Goal: Information Seeking & Learning: Learn about a topic

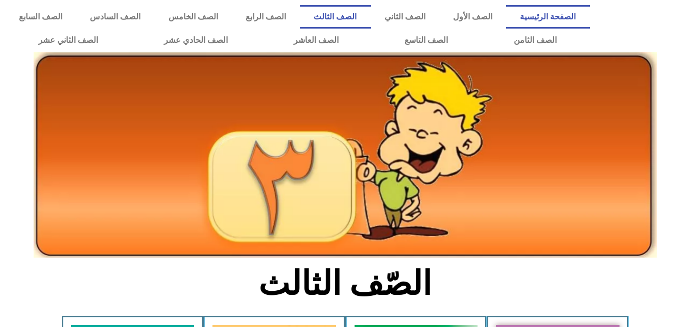
click at [573, 12] on link "الصفحة الرئيسية" at bounding box center [547, 17] width 83 height 24
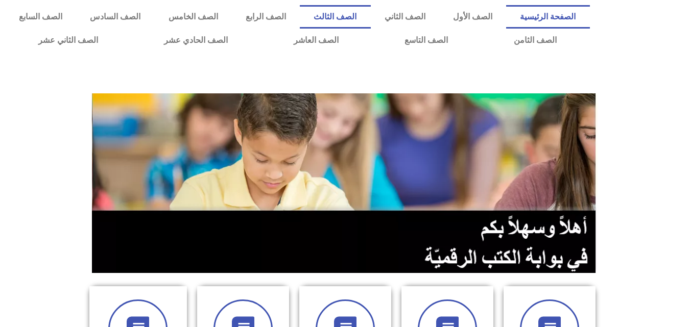
click at [370, 15] on link "الصف الثالث" at bounding box center [335, 17] width 71 height 24
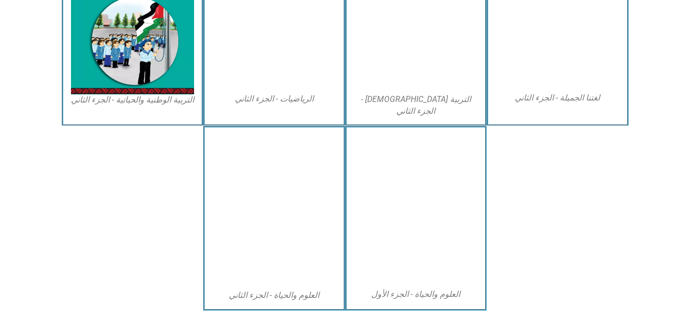
scroll to position [586, 0]
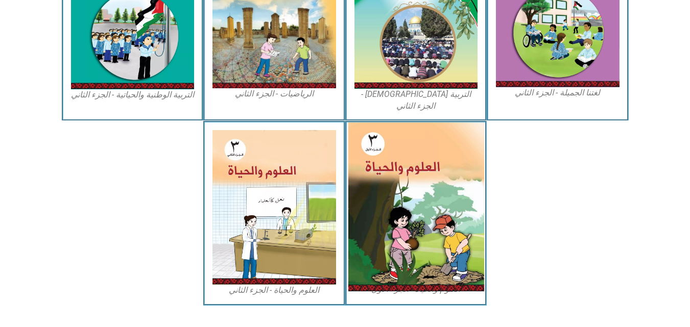
click at [402, 186] on img at bounding box center [416, 207] width 136 height 169
click at [412, 210] on img at bounding box center [416, 207] width 136 height 169
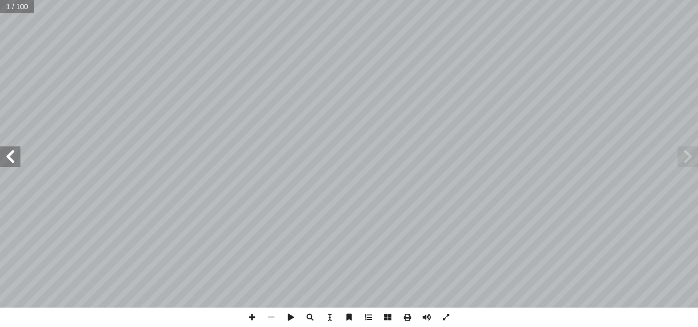
click at [8, 165] on span at bounding box center [10, 157] width 20 height 20
click at [17, 159] on span at bounding box center [10, 157] width 20 height 20
click at [247, 317] on span at bounding box center [251, 317] width 19 height 19
click at [11, 157] on span at bounding box center [10, 157] width 20 height 20
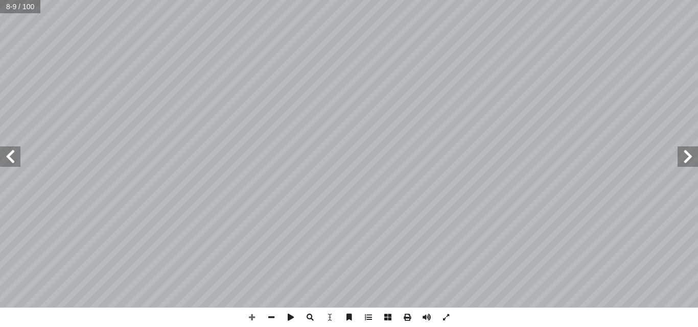
click at [13, 155] on span at bounding box center [10, 157] width 20 height 20
click at [685, 161] on span at bounding box center [687, 157] width 20 height 20
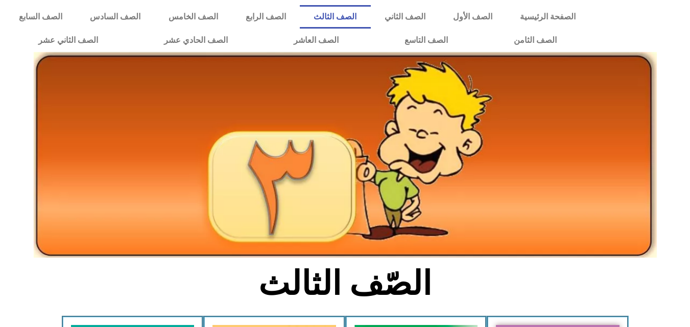
scroll to position [586, 0]
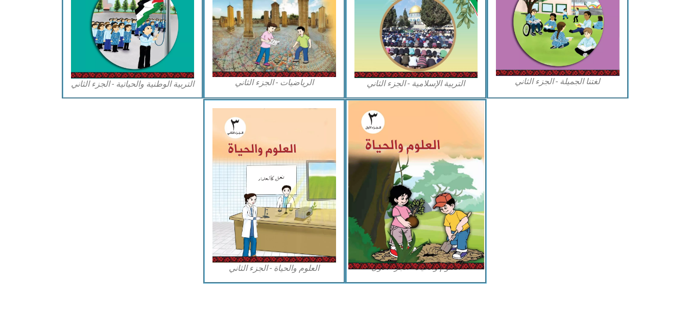
click at [425, 179] on img at bounding box center [416, 185] width 136 height 169
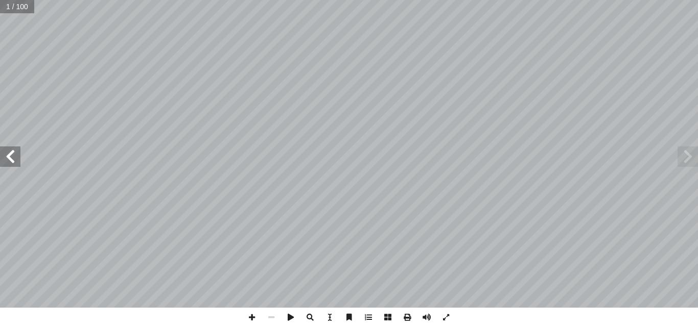
click at [4, 154] on span at bounding box center [10, 157] width 20 height 20
click at [15, 163] on span at bounding box center [10, 157] width 20 height 20
click at [256, 314] on span at bounding box center [251, 317] width 19 height 19
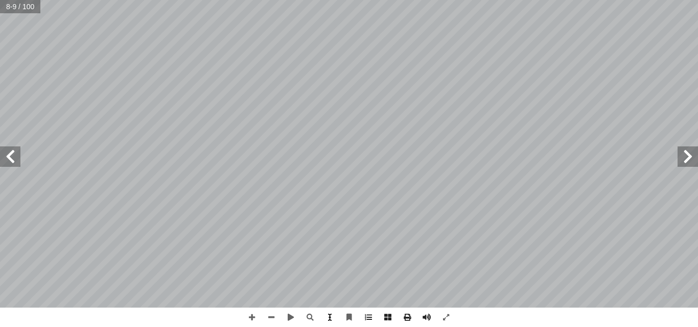
click at [338, 327] on span at bounding box center [329, 317] width 19 height 19
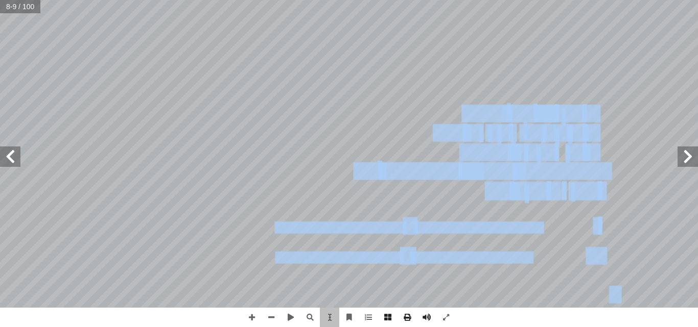
drag, startPoint x: 147, startPoint y: 57, endPoint x: 292, endPoint y: 182, distance: 192.4
click at [222, 43] on div "٤ بات ووظائفها ّ الن ُ جزاء أ ا ل: ّ و أ رس ال� َّ الد بات ّ الن ُ جزاء أ ا نشا…" at bounding box center [222, 43] width 0 height 0
click at [215, 154] on div "٥ ووظائفه: ُ ر ْ ذ َ : الج ً � ل و أ ا و الحقول المجاورة. أ ا في حديقة المدرسة،…" at bounding box center [7, 42] width 429 height 554
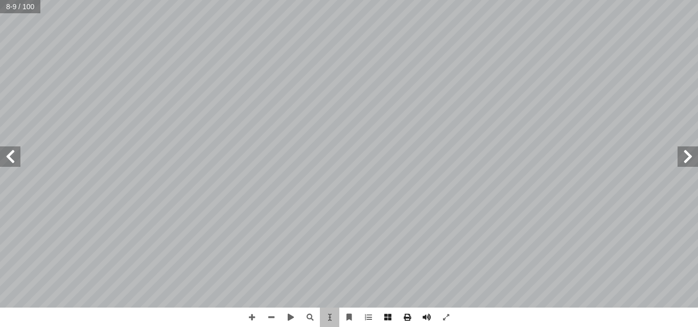
click at [134, 54] on div "٥ ووظائفه: ُ ر ْ ذ َ : الج ً � ل و أ ا و الحقول المجاورة. أ ا في حديقة المدرسة،…" at bounding box center [7, 42] width 429 height 554
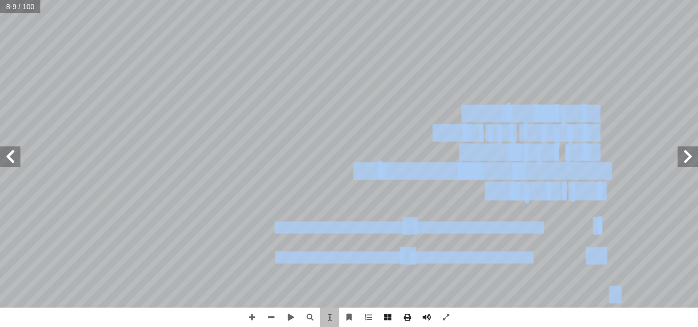
drag, startPoint x: 152, startPoint y: 48, endPoint x: 250, endPoint y: 113, distance: 117.6
click at [222, 43] on div "٤ بات ووظائفها ّ الن ُ جزاء أ ا ل: ّ و أ رس ال� َّ الد بات ّ الن ُ جزاء أ ا نشا…" at bounding box center [222, 43] width 0 height 0
click at [220, 52] on div "٥ ووظائفه: ُ ر ْ ذ َ : الج ً � ل و أ ا و الحقول المجاورة. أ ا في حديقة المدرسة،…" at bounding box center [7, 42] width 429 height 554
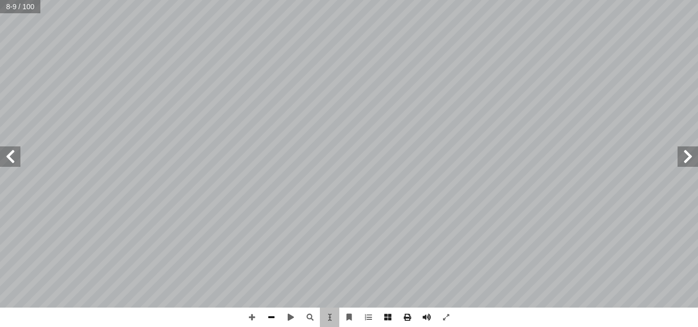
click at [269, 315] on span at bounding box center [271, 317] width 19 height 19
click at [250, 313] on span at bounding box center [251, 317] width 19 height 19
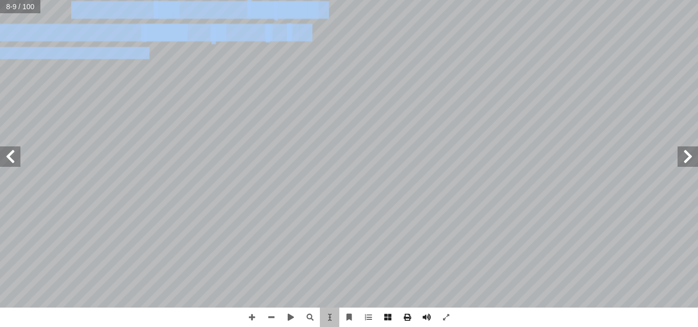
drag, startPoint x: 147, startPoint y: 46, endPoint x: 149, endPoint y: 52, distance: 6.5
click at [149, 52] on div "٥ ووظائفه: ُ ر ْ ذ َ : الج ً � ل و أ ا و الحقول المجاورة. أ ا في حديقة المدرسة،…" at bounding box center [134, 154] width 429 height 554
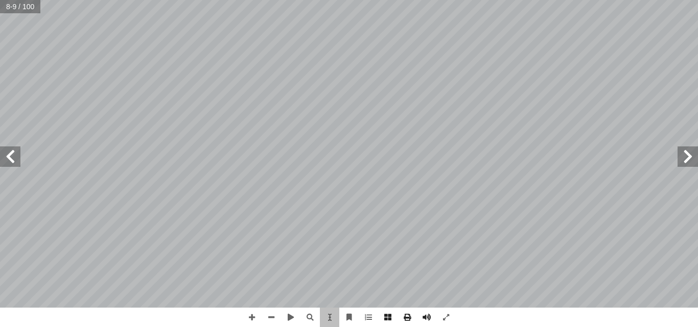
click at [229, 101] on div "٥ ووظائفه: ُ ر ْ ذ َ : الج ً � ل و أ ا و الحقول المجاورة. أ ا في حديقة المدرسة،…" at bounding box center [134, 154] width 429 height 554
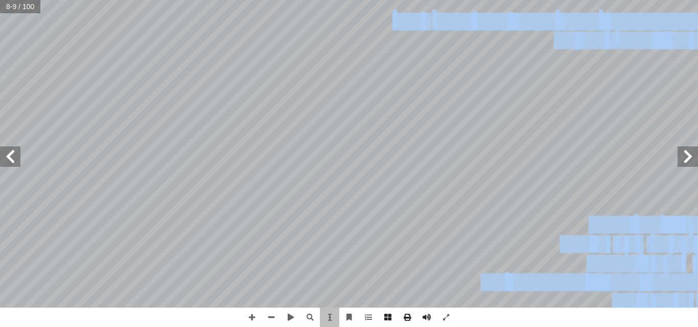
drag, startPoint x: 332, startPoint y: 68, endPoint x: 447, endPoint y: 95, distance: 118.0
click at [349, 154] on div "٤ بات ووظائفها ّ الن ُ جزاء أ ا ل: ّ و أ رس ال� َّ الد بات ّ الن ُ جزاء أ ا نشا…" at bounding box center [349, 154] width 0 height 0
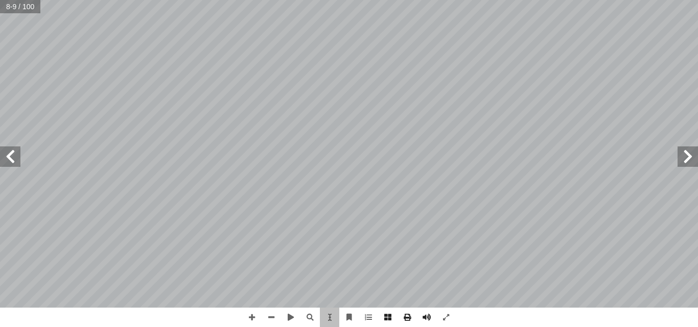
click at [297, 78] on span "٣. ما اسم" at bounding box center [291, 80] width 56 height 16
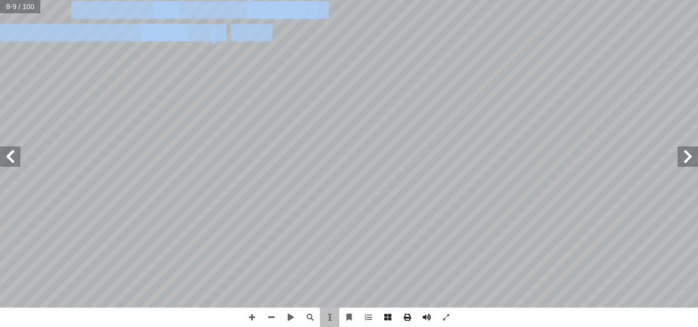
drag, startPoint x: 238, startPoint y: 28, endPoint x: 313, endPoint y: 118, distance: 116.8
click at [313, 116] on div "٥ ووظائفه: ُ ر ْ ذ َ : الج ً � ل و أ ا و الحقول المجاورة. أ ا في حديقة المدرسة،…" at bounding box center [134, 154] width 429 height 554
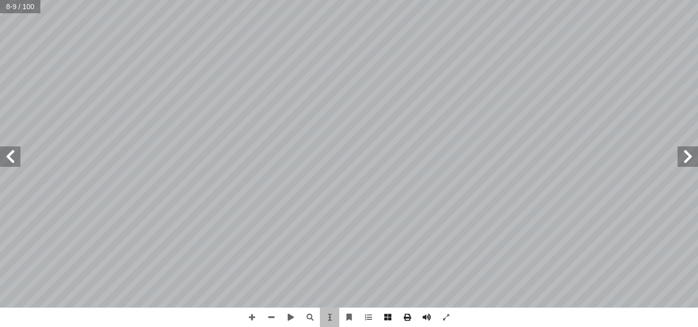
click at [286, 221] on div "٥ ووظائفه: ُ ر ْ ذ َ : الج ً � ل و أ ا و الحقول المجاورة. أ ا في حديقة المدرسة،…" at bounding box center [134, 154] width 429 height 554
click at [291, 317] on span at bounding box center [290, 317] width 19 height 19
click at [311, 316] on span at bounding box center [309, 317] width 19 height 19
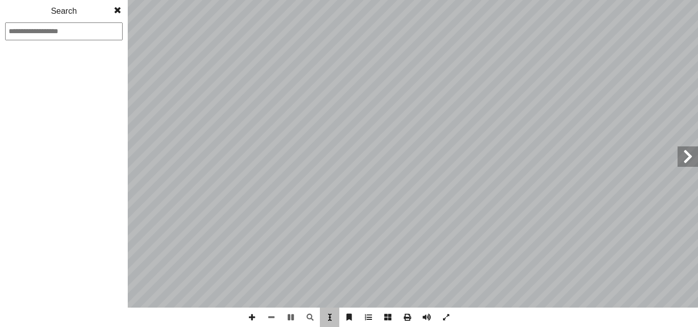
click at [325, 316] on span at bounding box center [329, 317] width 19 height 19
click at [686, 155] on span at bounding box center [687, 157] width 20 height 20
click at [290, 317] on span at bounding box center [290, 317] width 19 height 19
click at [692, 161] on span at bounding box center [687, 157] width 20 height 20
click at [684, 165] on span at bounding box center [687, 157] width 20 height 20
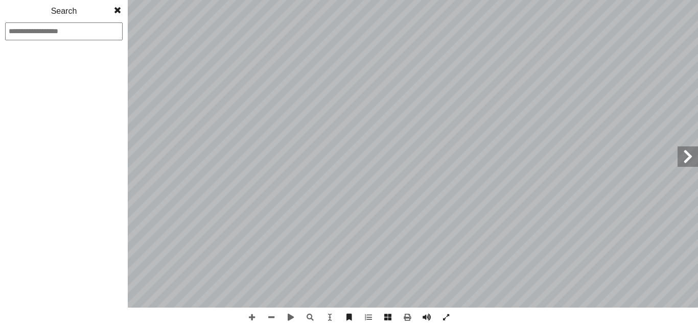
click at [116, 9] on span at bounding box center [117, 10] width 18 height 20
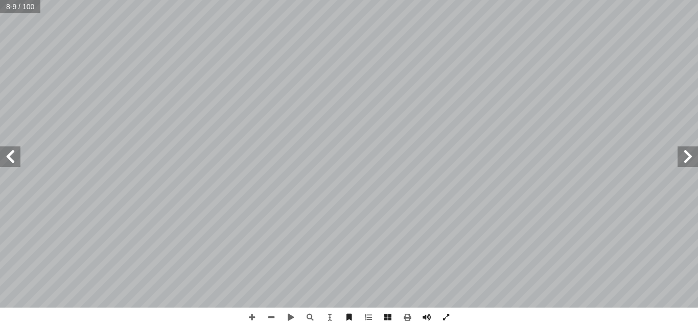
click at [16, 156] on span at bounding box center [10, 157] width 20 height 20
click at [18, 159] on span at bounding box center [10, 157] width 20 height 20
click at [249, 317] on span at bounding box center [251, 317] width 19 height 19
click at [12, 158] on span at bounding box center [10, 157] width 20 height 20
click at [10, 162] on span at bounding box center [10, 157] width 20 height 20
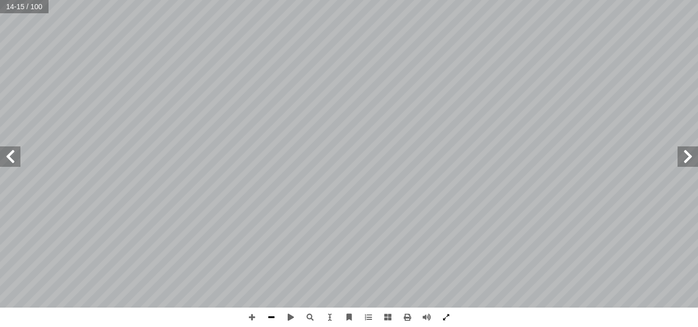
click at [265, 319] on span at bounding box center [271, 317] width 19 height 19
click at [248, 314] on span at bounding box center [251, 317] width 19 height 19
click at [12, 157] on span at bounding box center [10, 157] width 20 height 20
click at [453, 93] on html "الصفحة الرئيسية الصف الأول الصف الثاني الصف الثالث الصف الرابع الصف الخامس الصف…" at bounding box center [349, 46] width 698 height 93
click at [272, 313] on span at bounding box center [271, 317] width 19 height 19
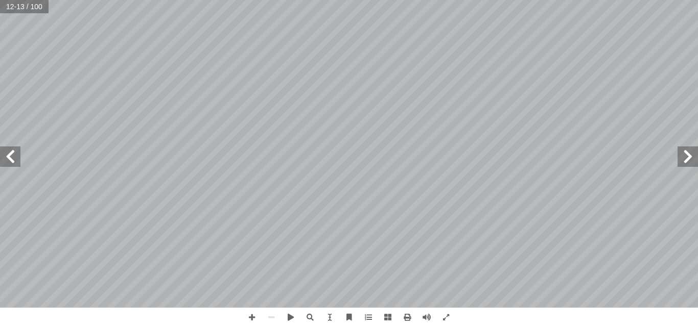
click at [0, 155] on span at bounding box center [10, 157] width 20 height 20
click at [13, 154] on span at bounding box center [10, 157] width 20 height 20
click at [20, 11] on input "text" at bounding box center [25, 6] width 50 height 13
click at [25, 6] on input "text" at bounding box center [25, 6] width 50 height 13
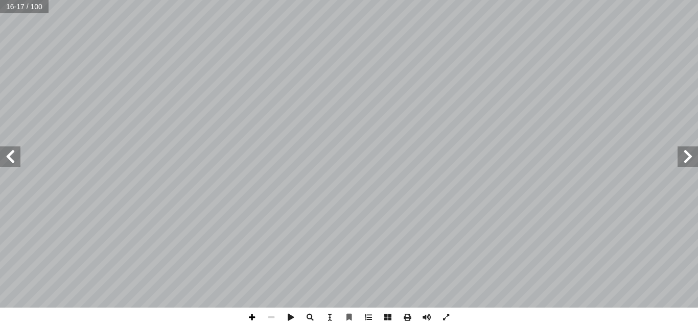
click at [250, 315] on span at bounding box center [251, 317] width 19 height 19
click at [268, 318] on span at bounding box center [271, 317] width 19 height 19
click at [249, 318] on span at bounding box center [251, 317] width 19 height 19
click at [13, 158] on span at bounding box center [10, 157] width 20 height 20
click at [274, 317] on span at bounding box center [271, 317] width 19 height 19
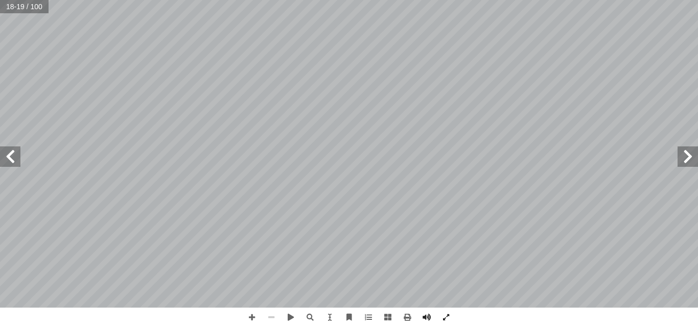
click at [274, 317] on span at bounding box center [271, 317] width 19 height 19
click at [250, 320] on span at bounding box center [251, 317] width 19 height 19
click at [4, 159] on span at bounding box center [10, 157] width 20 height 20
click at [250, 318] on span at bounding box center [251, 317] width 19 height 19
click at [13, 157] on span at bounding box center [10, 157] width 20 height 20
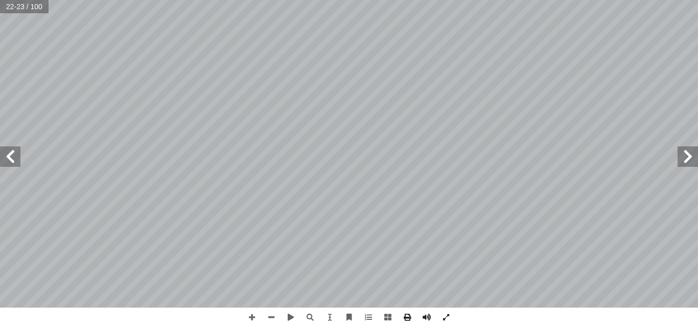
click at [18, 160] on span at bounding box center [10, 157] width 20 height 20
click at [275, 322] on span at bounding box center [271, 317] width 19 height 19
click at [251, 312] on span at bounding box center [251, 317] width 19 height 19
click at [267, 312] on span at bounding box center [271, 317] width 19 height 19
click at [18, 162] on span at bounding box center [10, 157] width 20 height 20
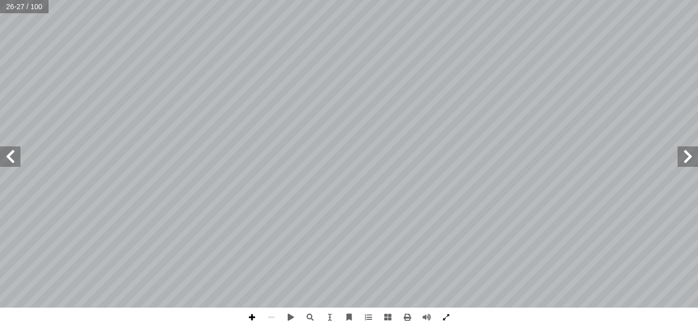
click at [250, 319] on span at bounding box center [251, 317] width 19 height 19
click at [12, 161] on span at bounding box center [10, 157] width 20 height 20
click at [14, 166] on span at bounding box center [10, 157] width 20 height 20
click at [269, 322] on span at bounding box center [271, 317] width 19 height 19
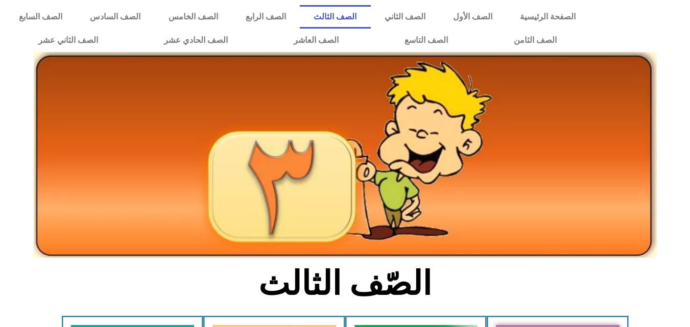
scroll to position [586, 0]
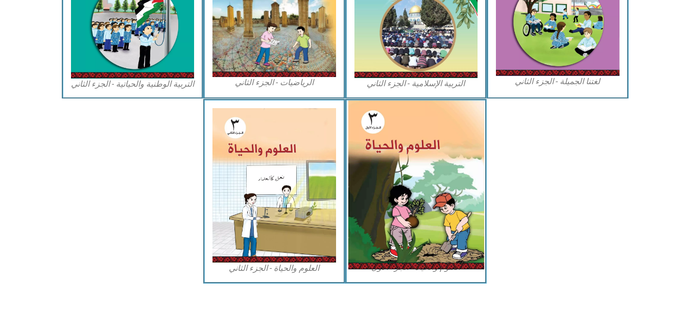
click at [438, 176] on img at bounding box center [416, 185] width 136 height 169
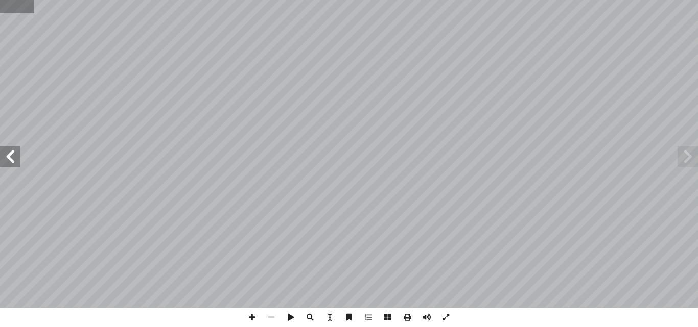
click at [11, 11] on input "text" at bounding box center [17, 6] width 35 height 13
type input "**"
click at [10, 161] on span at bounding box center [10, 157] width 20 height 20
click at [256, 316] on span at bounding box center [251, 317] width 19 height 19
click at [7, 160] on span at bounding box center [10, 157] width 20 height 20
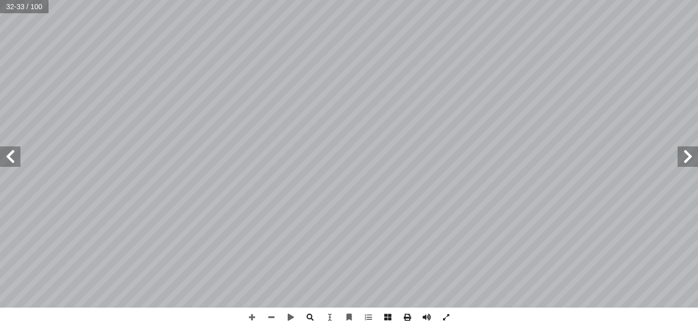
click at [7, 163] on span at bounding box center [10, 157] width 20 height 20
click at [11, 158] on span at bounding box center [10, 157] width 20 height 20
click at [272, 313] on span at bounding box center [271, 317] width 19 height 19
click at [15, 159] on span at bounding box center [10, 157] width 20 height 20
